Goal: Navigation & Orientation: Understand site structure

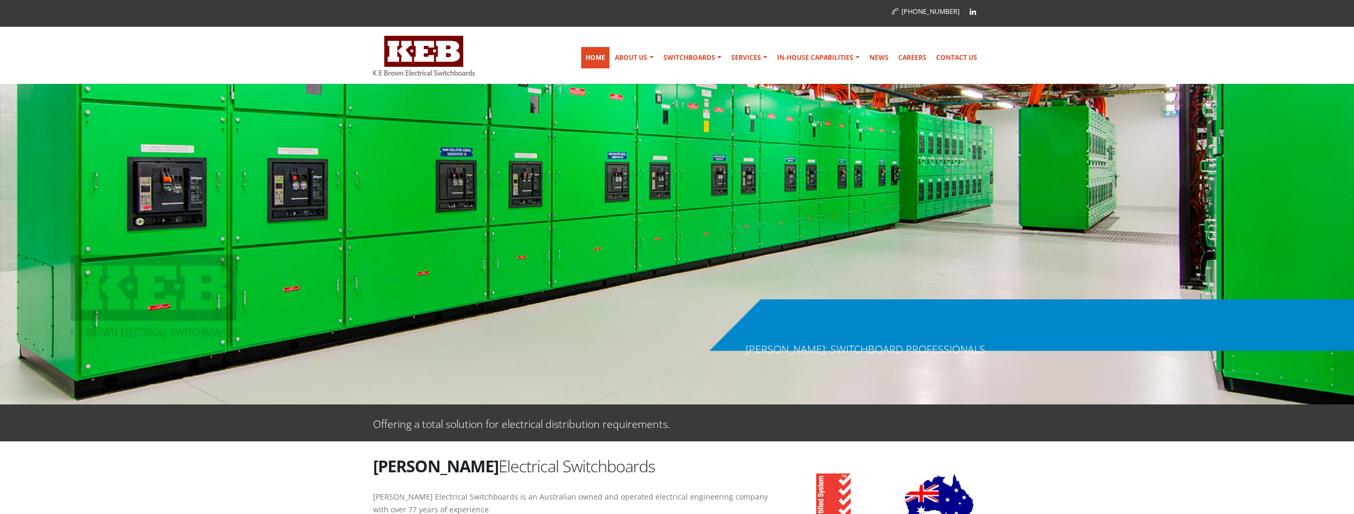
click at [610, 59] on link "Home" at bounding box center [595, 57] width 28 height 21
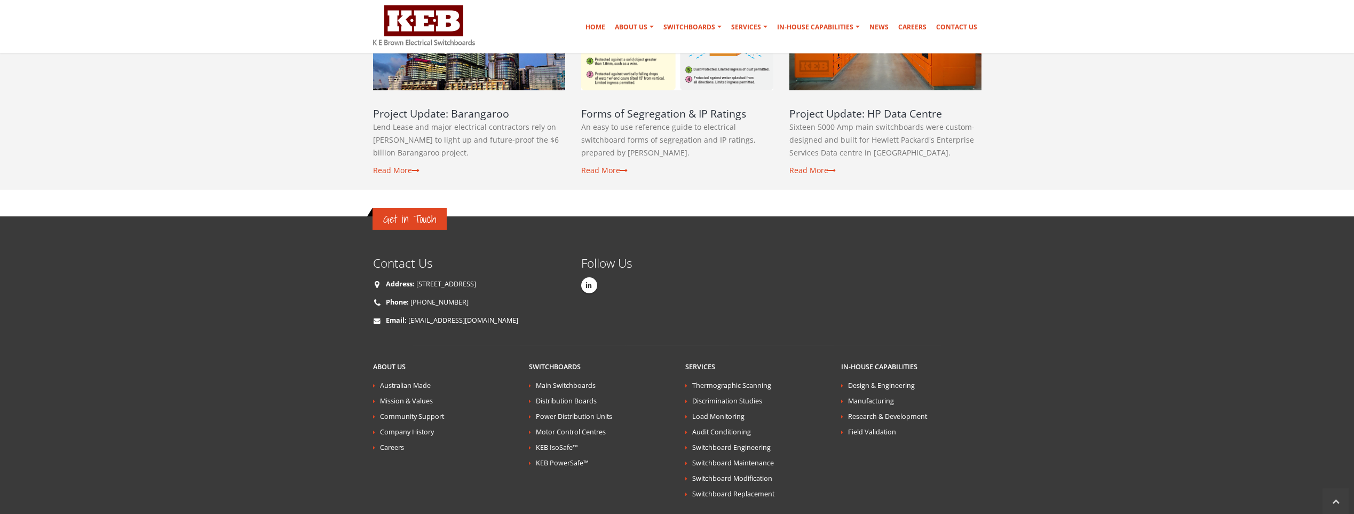
scroll to position [1869, 0]
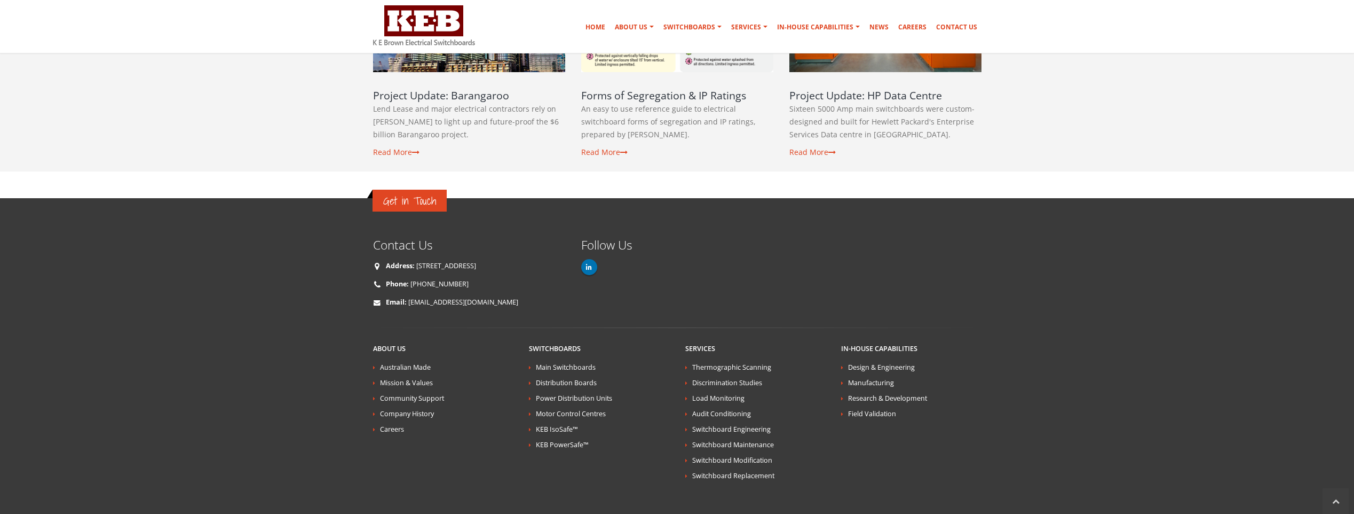
click at [592, 264] on icon at bounding box center [589, 267] width 6 height 7
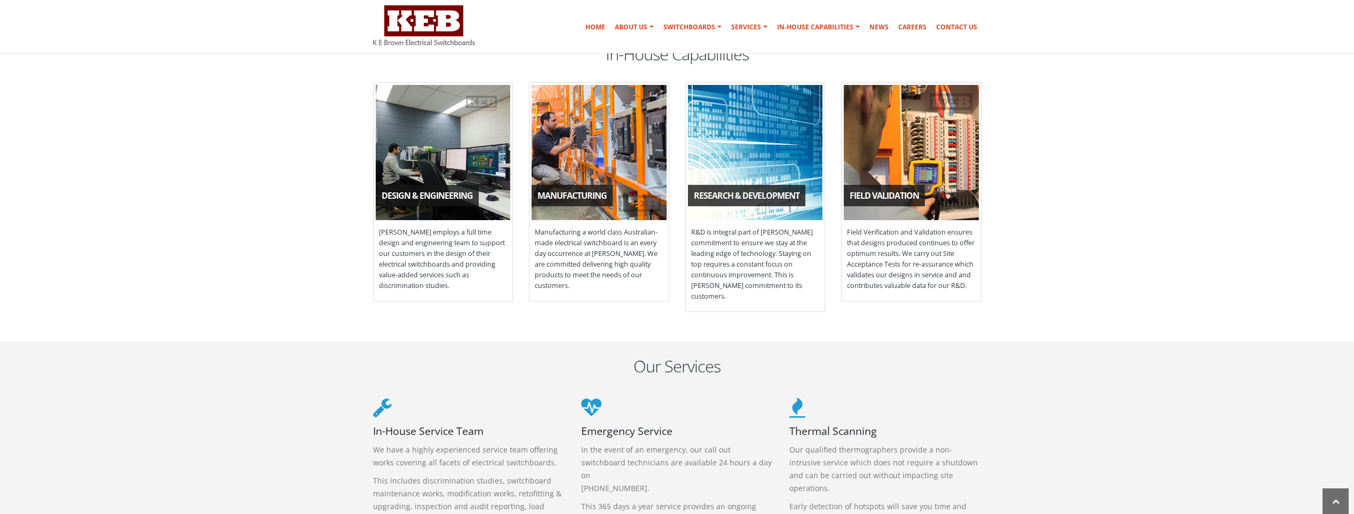
scroll to position [961, 0]
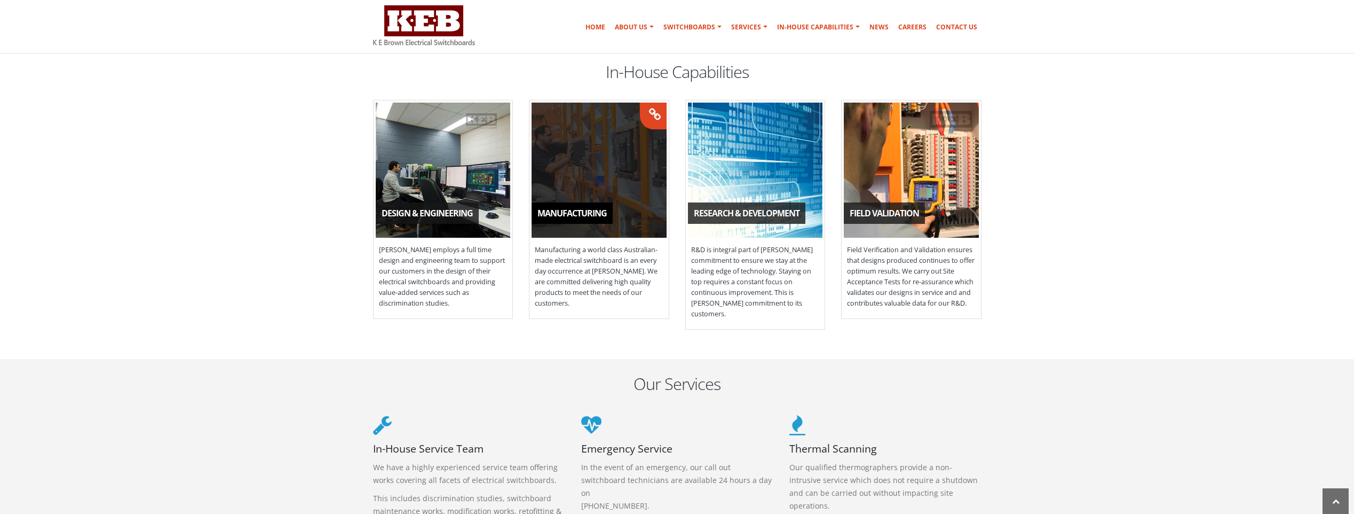
click at [601, 277] on span "Manufacturing a world class Australian-made electrical switchboard is an every …" at bounding box center [599, 276] width 139 height 75
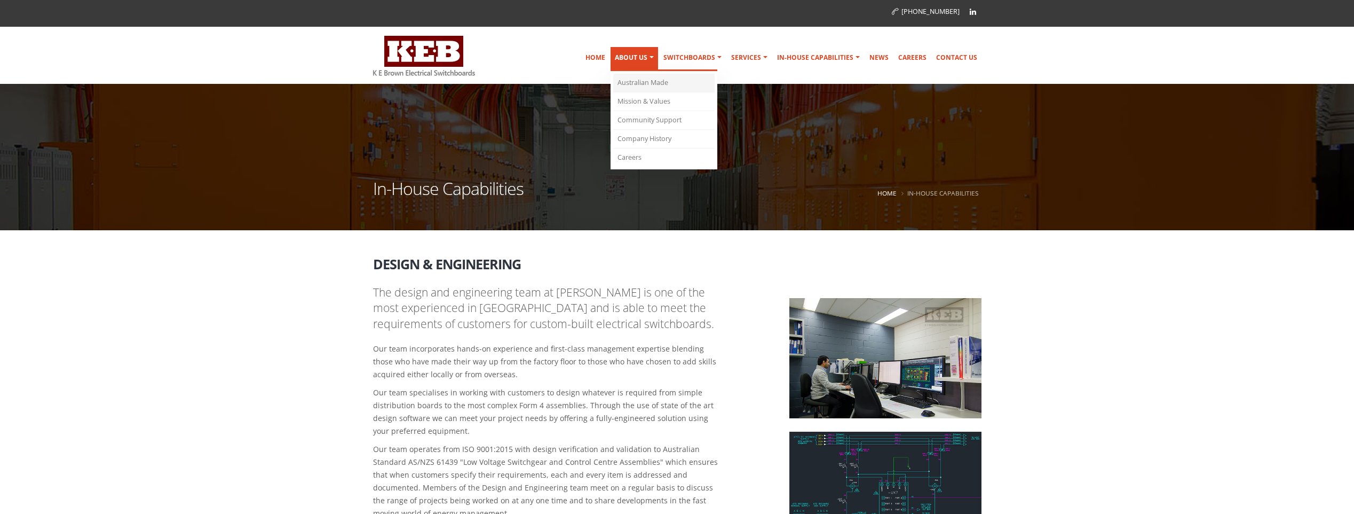
click at [641, 80] on link "Australian Made" at bounding box center [663, 83] width 101 height 19
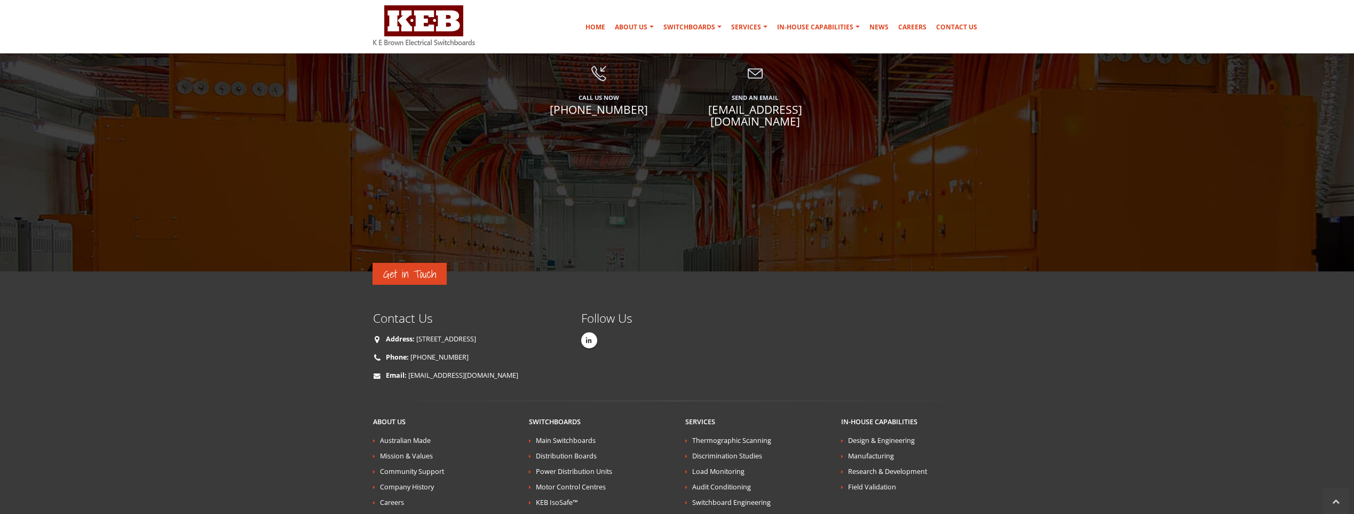
scroll to position [1793, 0]
